Goal: Find specific page/section: Find specific page/section

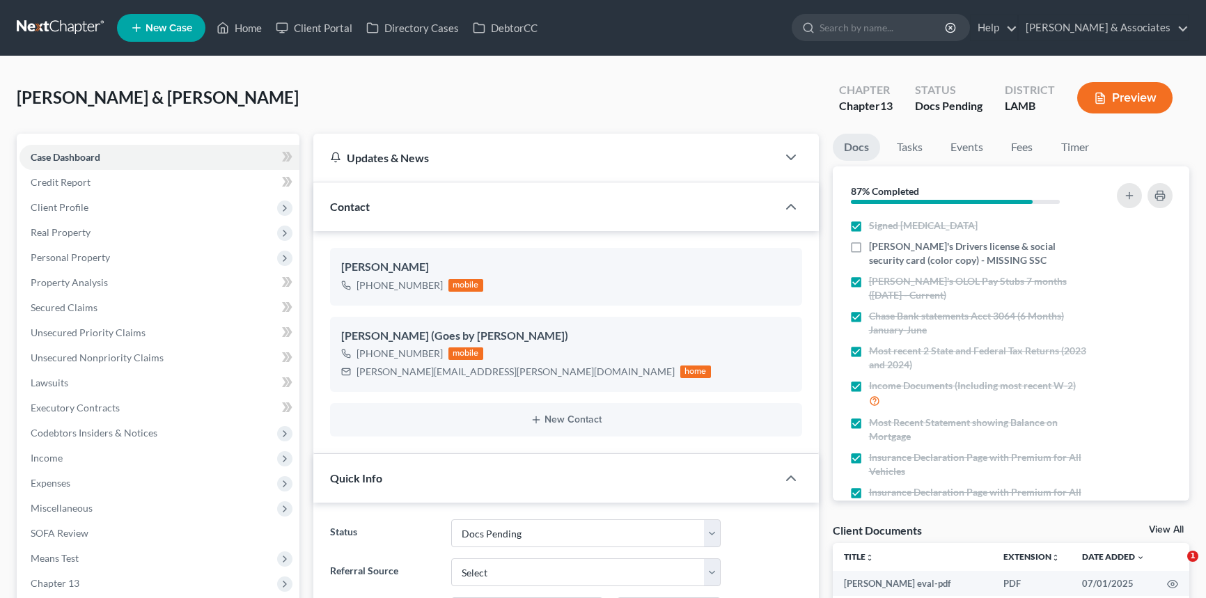
select select "6"
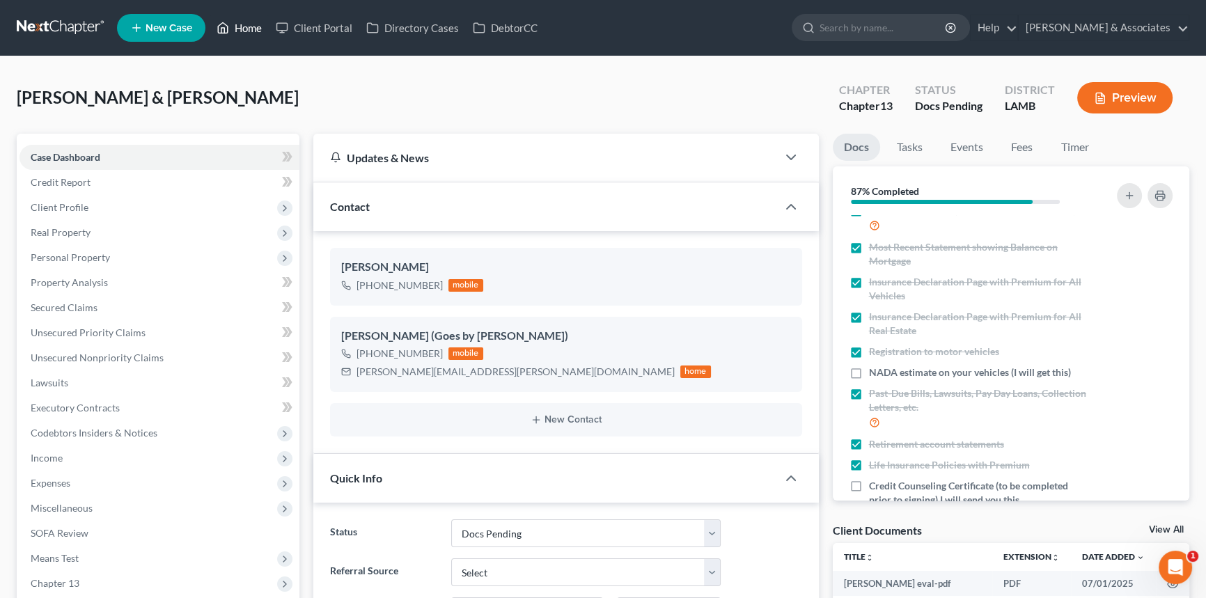
click at [226, 23] on icon at bounding box center [223, 27] width 13 height 17
click at [244, 31] on link "Home" at bounding box center [239, 27] width 59 height 25
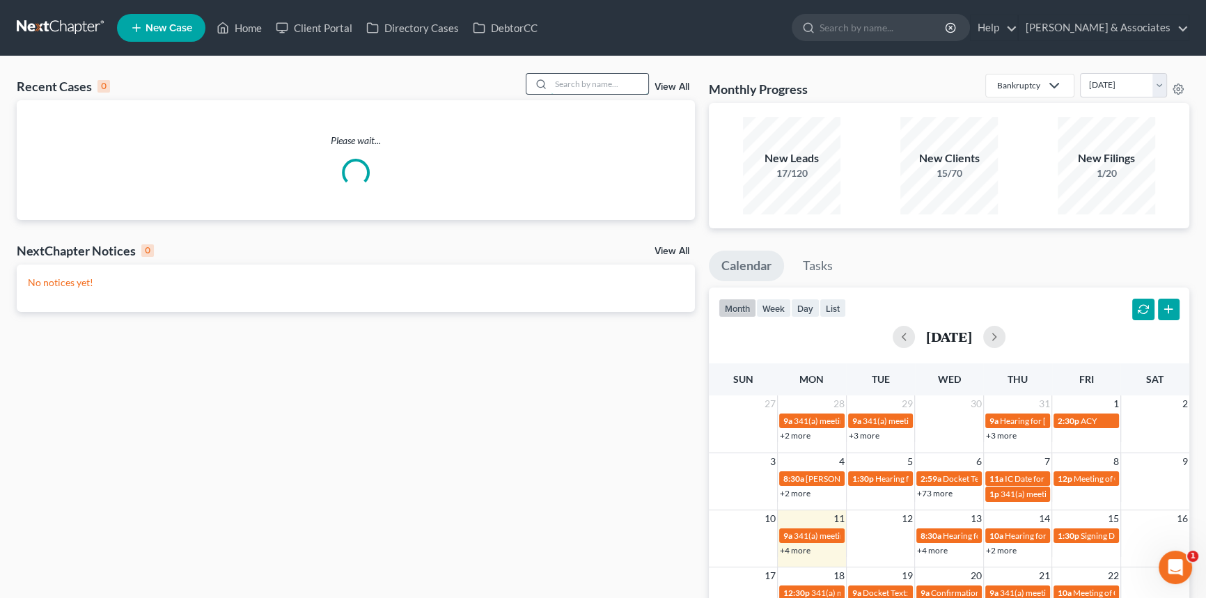
click at [570, 86] on input "search" at bounding box center [599, 84] width 97 height 20
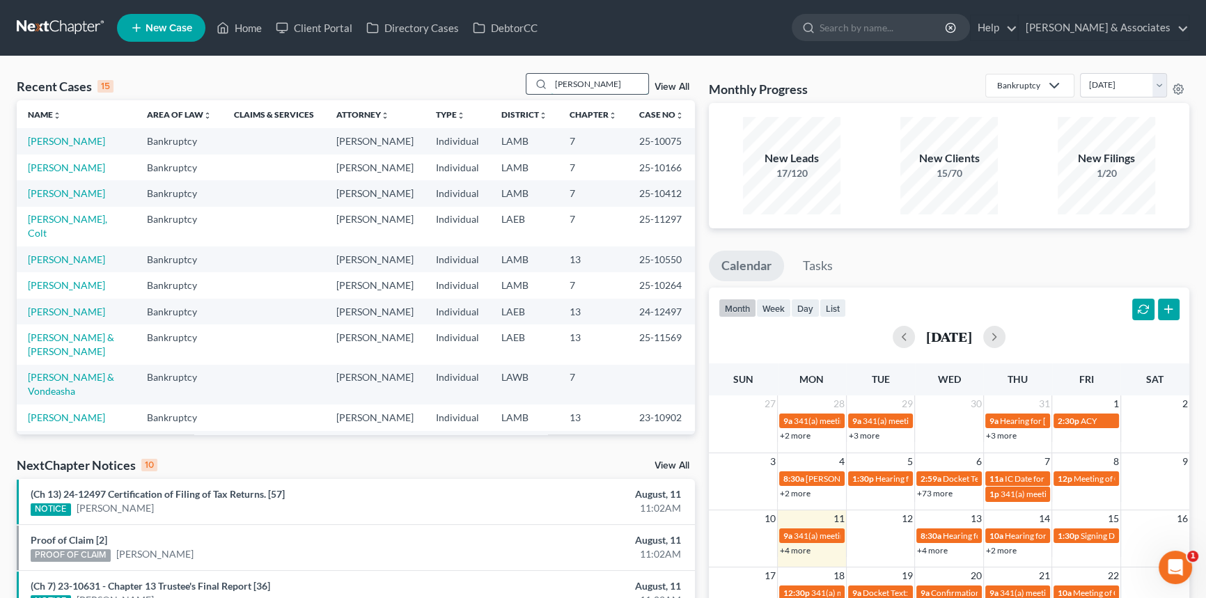
type input "barrow"
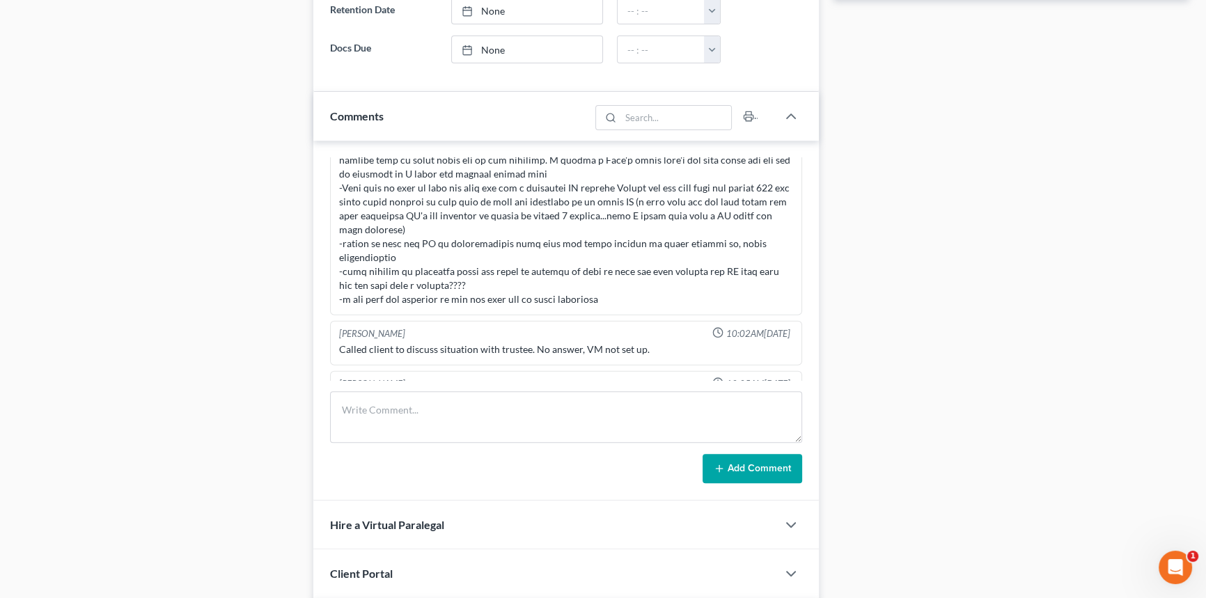
scroll to position [4554, 0]
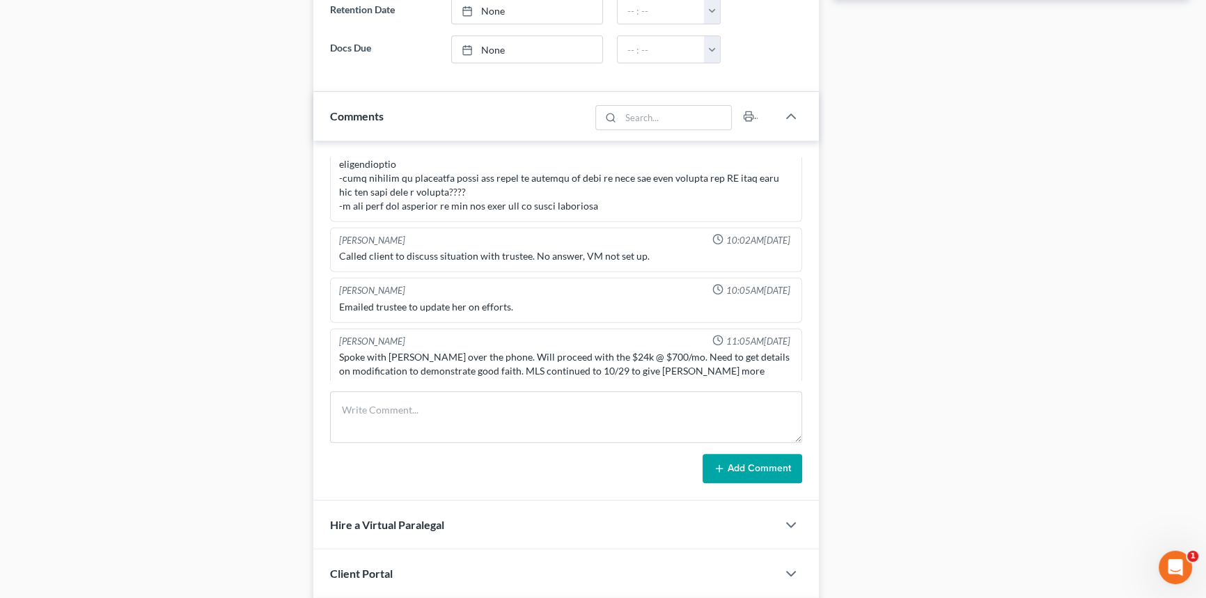
click at [185, 166] on div "Case Dashboard Payments Invoices Payments Payments Credit Report Client Profile" at bounding box center [158, 260] width 297 height 1644
drag, startPoint x: 258, startPoint y: 122, endPoint x: 268, endPoint y: 120, distance: 10.0
click at [258, 123] on div "Case Dashboard Payments Invoices Payments Payments Credit Report Client Profile" at bounding box center [158, 260] width 297 height 1644
